Goal: Task Accomplishment & Management: Manage account settings

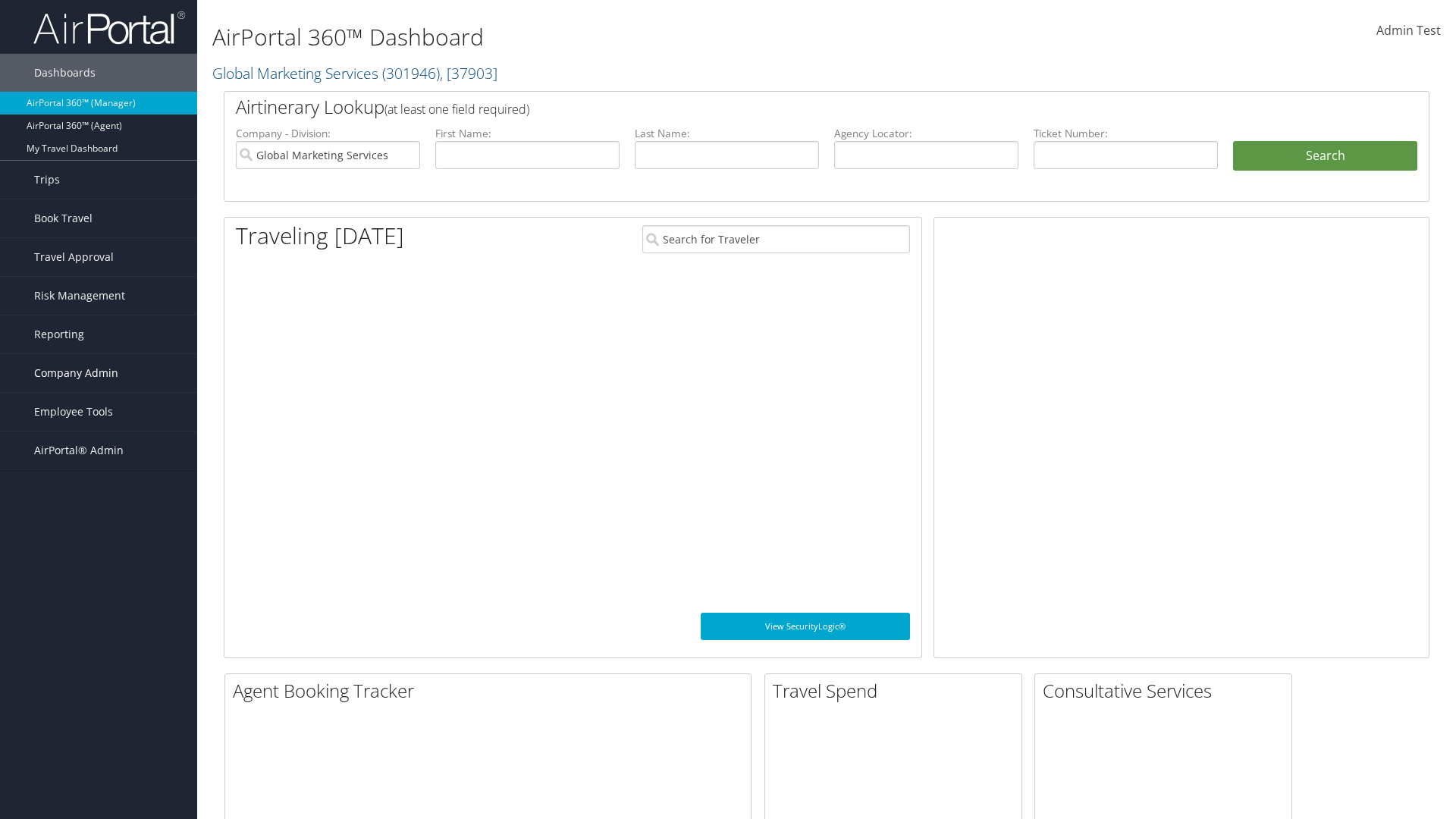
click at [99, 373] on span "Company Admin" at bounding box center [76, 373] width 84 height 38
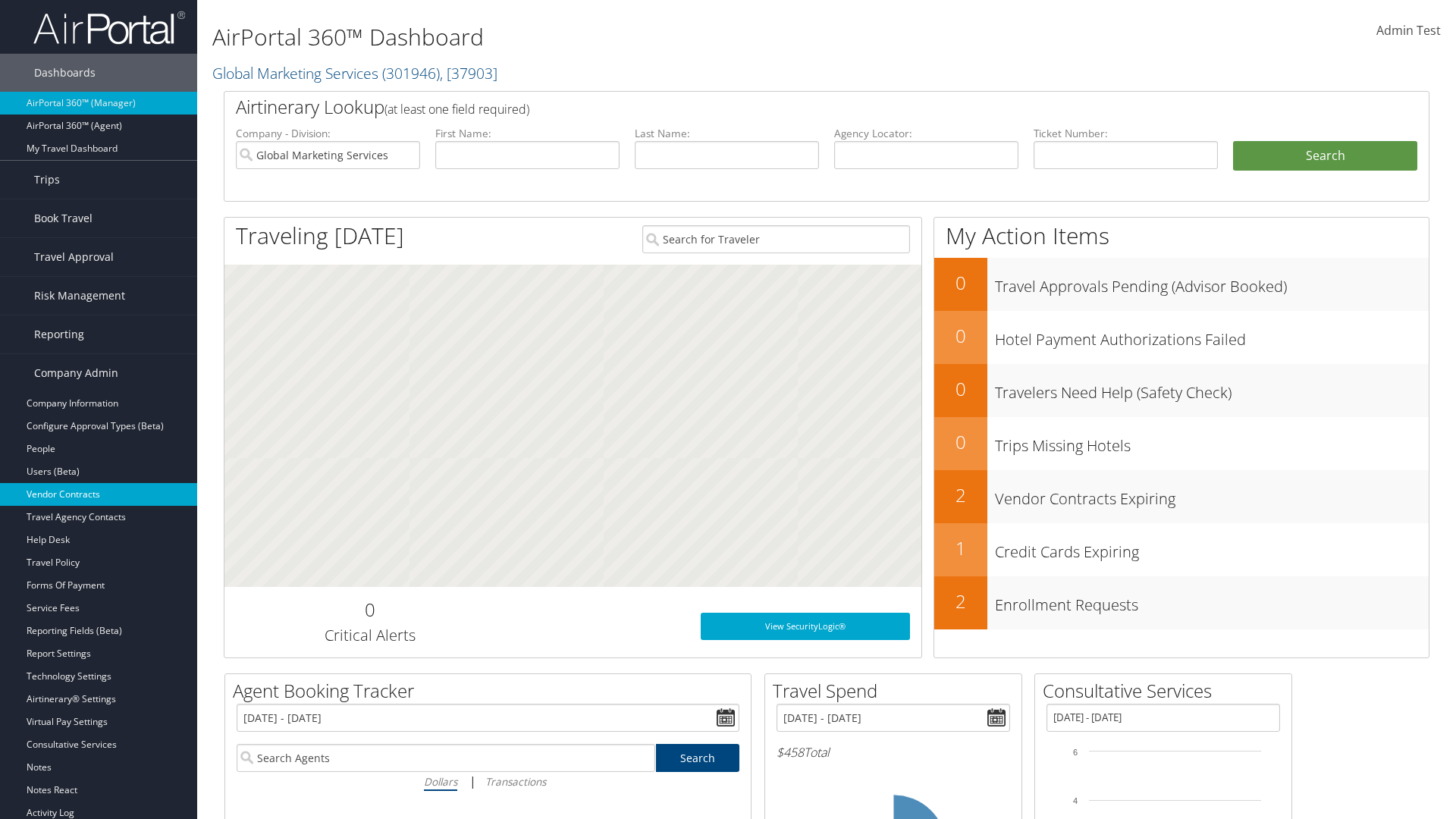
click at [99, 494] on link "Vendor Contracts" at bounding box center [99, 494] width 197 height 23
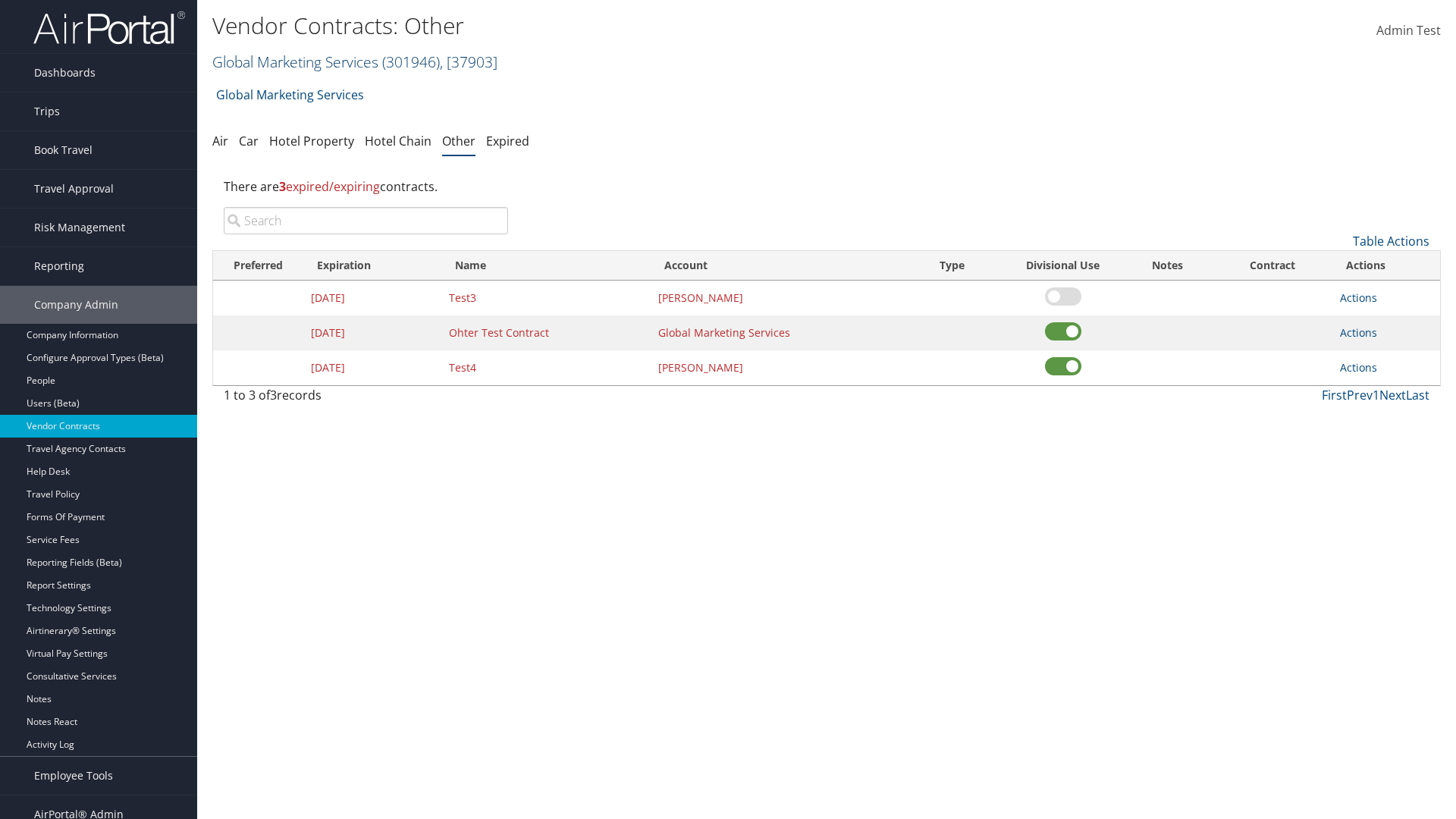
click at [293, 62] on link "Global Marketing Services ( 301946 ) , [ 37903 ]" at bounding box center [355, 62] width 286 height 21
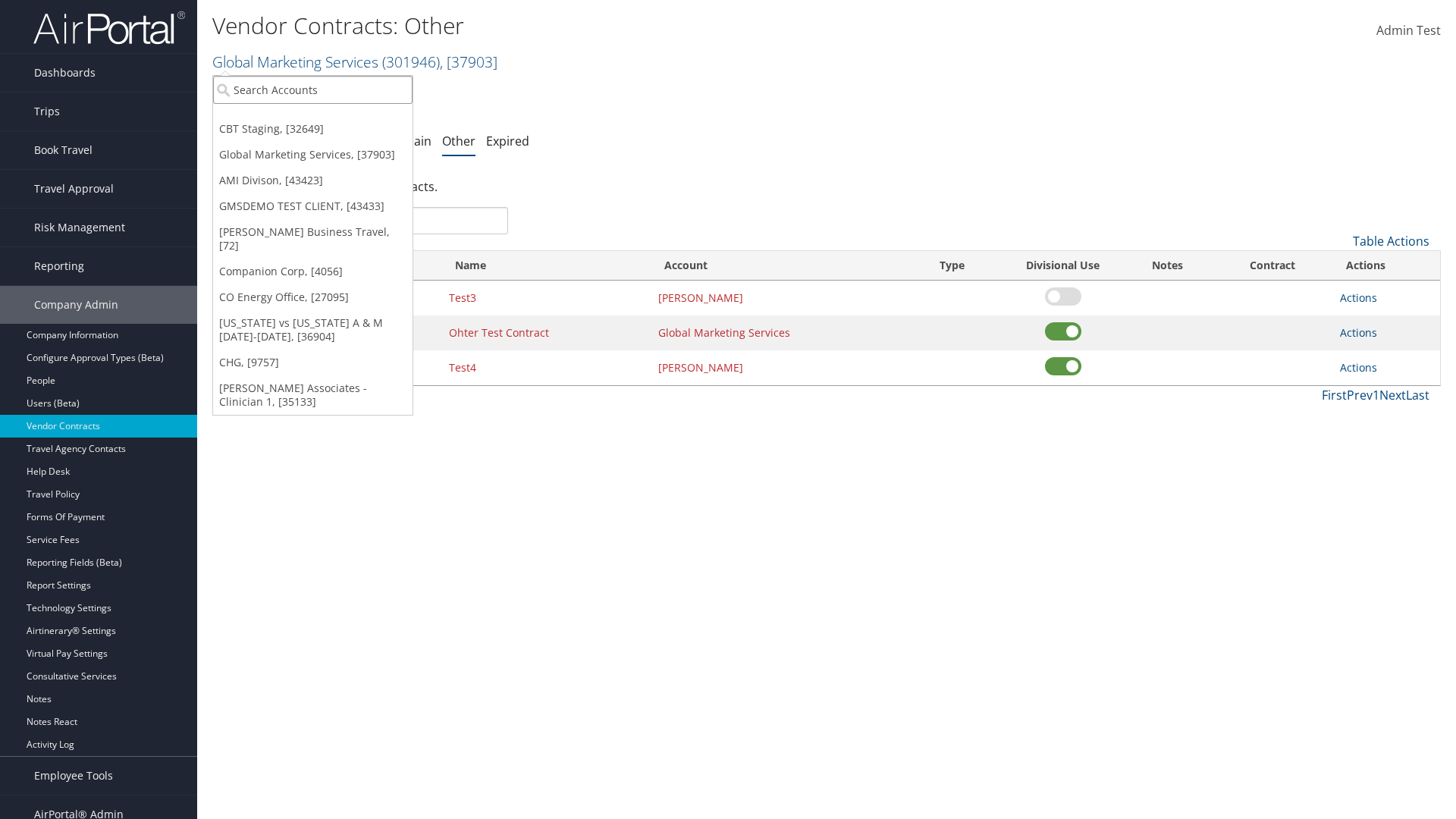
click at [312, 89] on input "search" at bounding box center [313, 90] width 199 height 28
type input "Global Marketing Services"
click at [327, 118] on div "Global Marketing Services (301946), [37903]" at bounding box center [326, 118] width 244 height 13
